Goal: Transaction & Acquisition: Purchase product/service

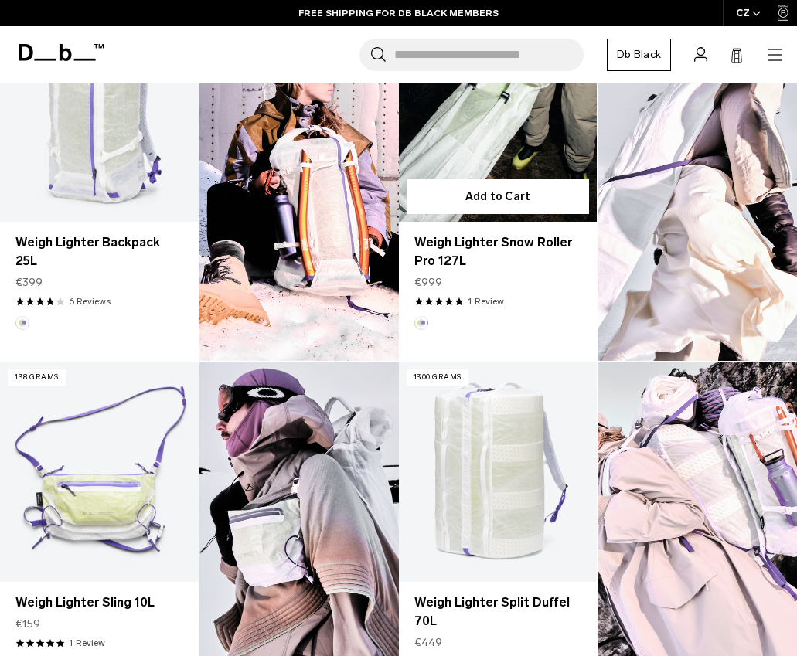
scroll to position [309, 0]
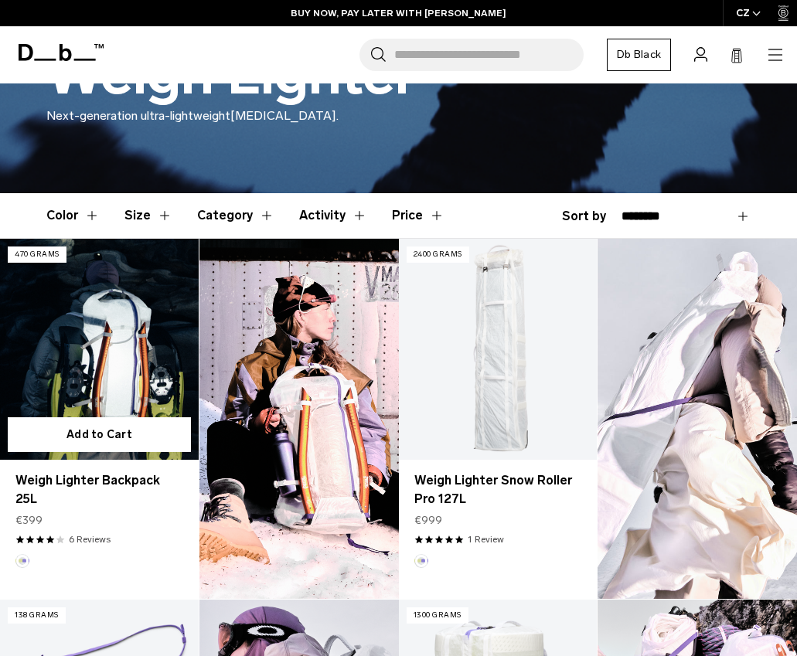
click at [93, 328] on link "Weigh Lighter Backpack 25L" at bounding box center [99, 349] width 199 height 220
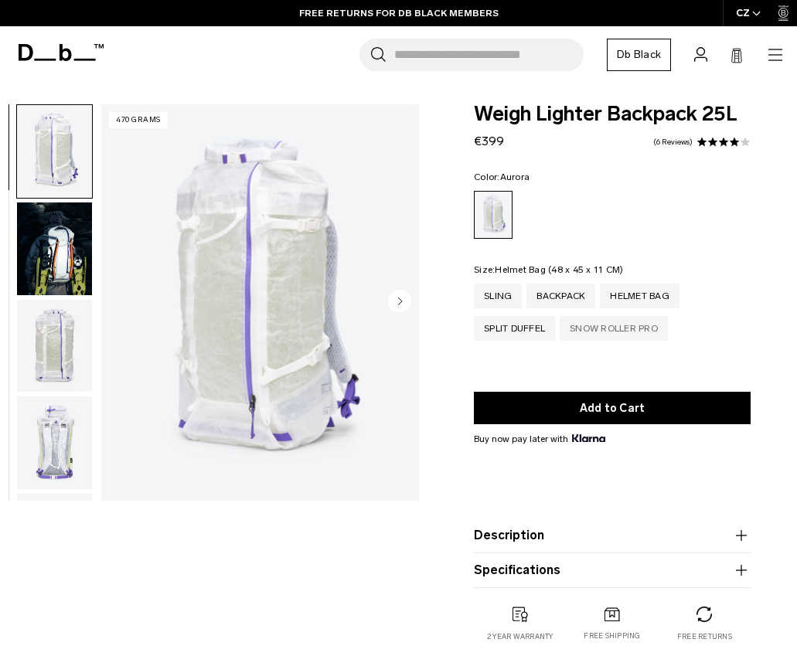
drag, startPoint x: 610, startPoint y: 291, endPoint x: 609, endPoint y: 320, distance: 28.6
click at [613, 291] on div "Helmet Bag" at bounding box center [640, 296] width 80 height 25
